Goal: Information Seeking & Learning: Learn about a topic

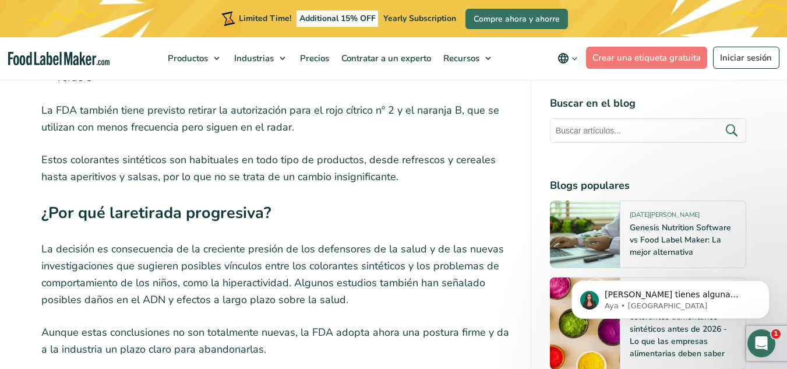
scroll to position [1329, 0]
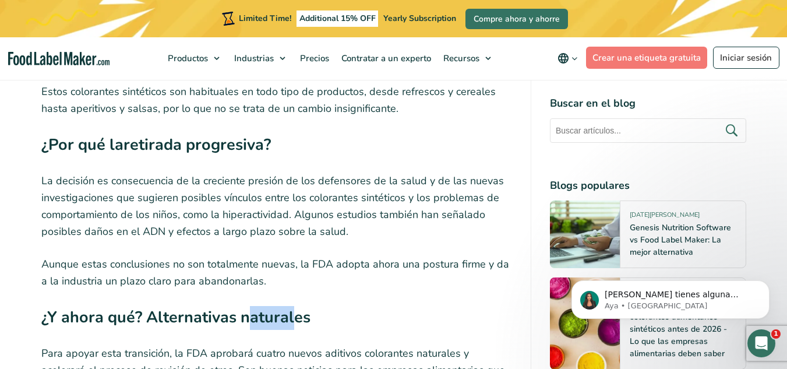
drag, startPoint x: 250, startPoint y: 292, endPoint x: 307, endPoint y: 280, distance: 57.7
click at [307, 280] on div "La FDA acaba de anunciar un importante cambio que afectará a los fabricantes de…" at bounding box center [276, 357] width 471 height 2263
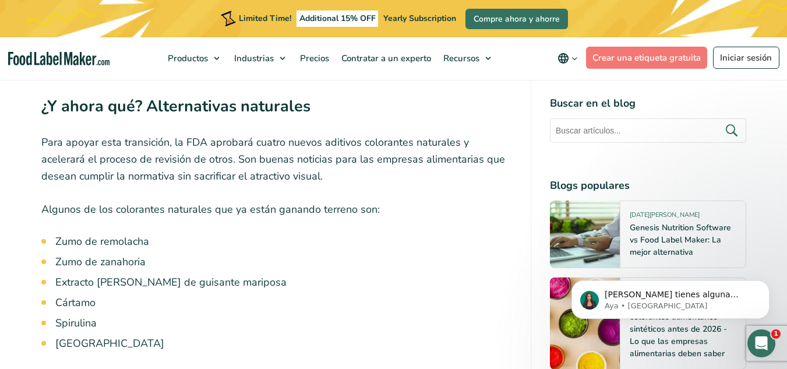
scroll to position [1541, 0]
click at [307, 280] on ul "Zumo de remolacha Zumo de zanahoria Extracto [PERSON_NAME] de guisante mariposa…" at bounding box center [283, 292] width 457 height 118
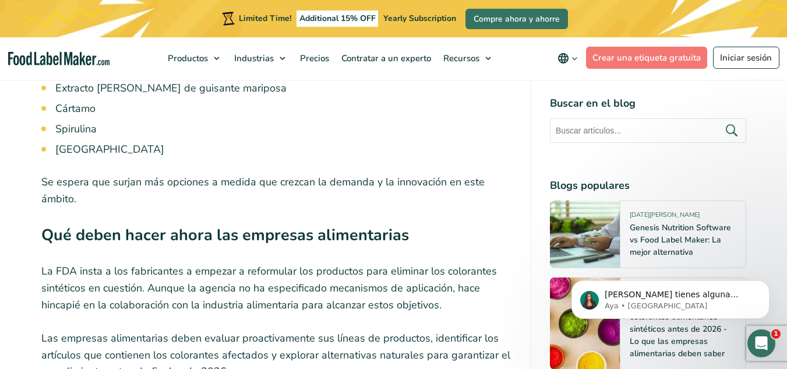
scroll to position [1735, 0]
click at [307, 280] on p "La FDA insta a los fabricantes a empezar a reformular los productos para elimin…" at bounding box center [276, 287] width 471 height 50
click at [193, 271] on p "La FDA insta a los fabricantes a empezar a reformular los productos para elimin…" at bounding box center [276, 287] width 471 height 50
click at [137, 274] on p "La FDA insta a los fabricantes a empezar a reformular los productos para elimin…" at bounding box center [276, 287] width 471 height 50
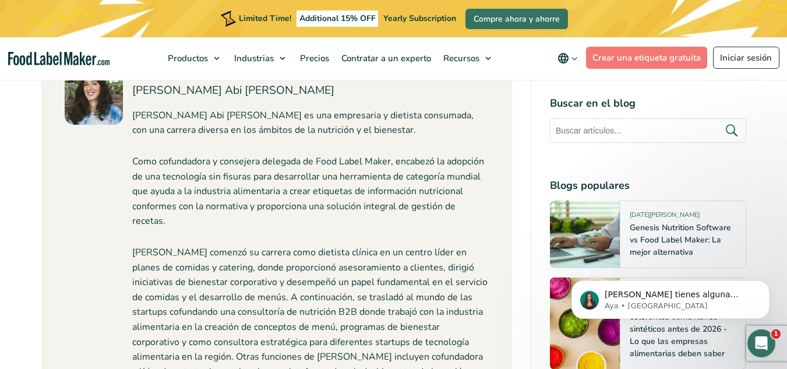
scroll to position [2802, 0]
click at [137, 274] on p "[PERSON_NAME] comenzó su carrera como dietista clínica en un centro líder en pl…" at bounding box center [310, 335] width 357 height 179
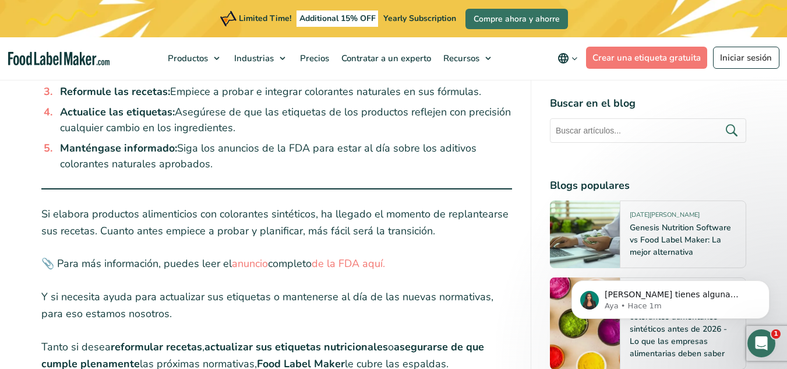
scroll to position [2050, 0]
